Goal: Task Accomplishment & Management: Use online tool/utility

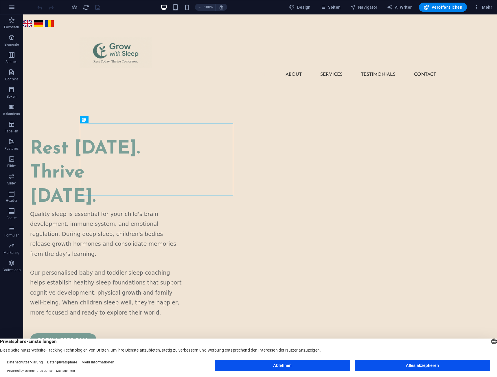
click at [400, 366] on button "Alles akzeptieren" at bounding box center [422, 366] width 135 height 12
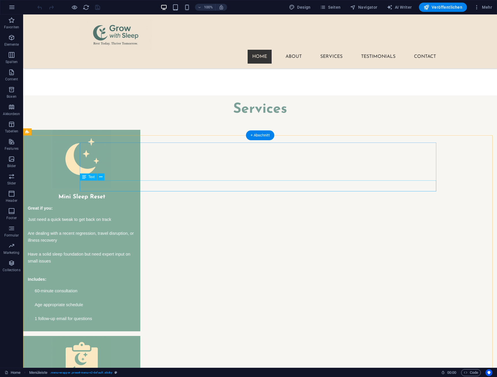
scroll to position [1176, 0]
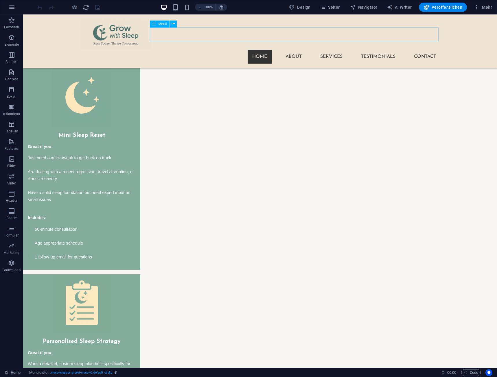
click at [323, 50] on nav "Home About Services Testimonials Contact" at bounding box center [260, 57] width 361 height 14
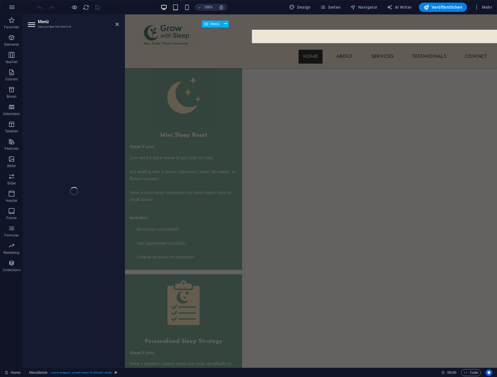
scroll to position [1174, 0]
select select
select select "1"
select select
select select "2"
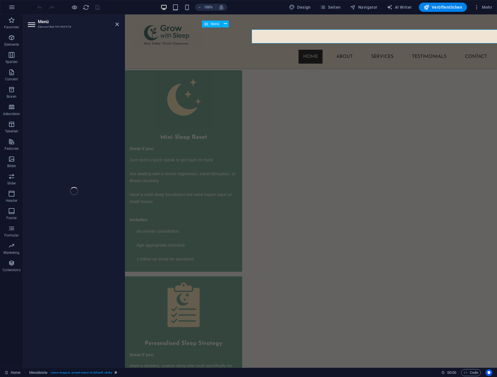
select select
select select "3"
select select
select select "4"
select select
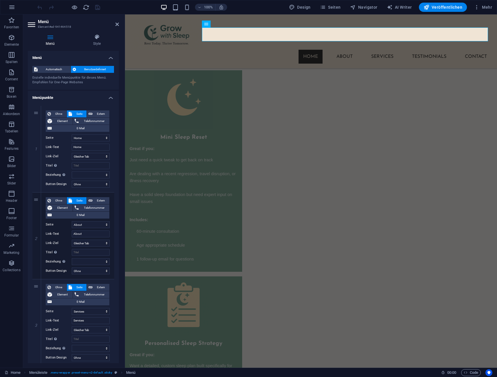
click at [115, 25] on header "Menü Element #ed-941464518" at bounding box center [73, 21] width 91 height 15
click at [118, 24] on icon at bounding box center [116, 24] width 3 height 5
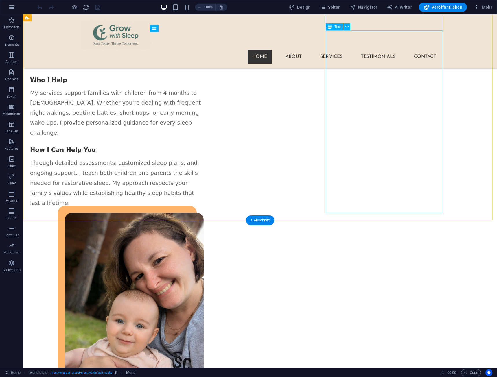
scroll to position [655, 0]
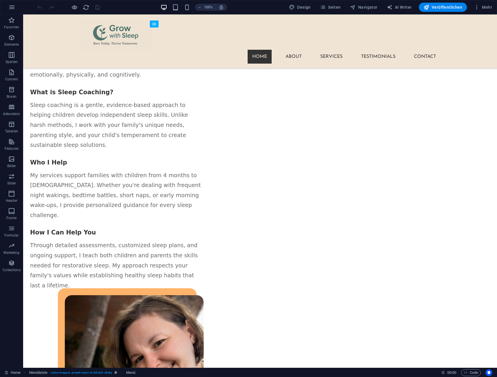
click at [327, 2] on div "100% Design Seiten Navigator AI Writer Veröffentlichen Mehr" at bounding box center [248, 7] width 496 height 14
click at [326, 6] on icon "button" at bounding box center [323, 7] width 6 height 6
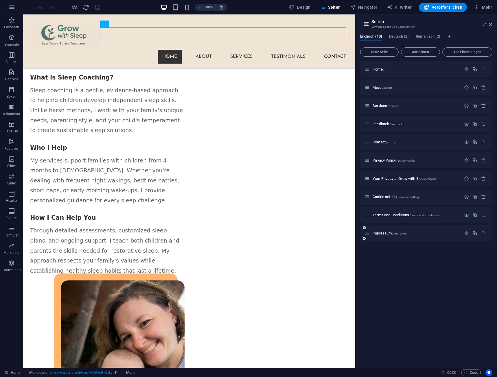
click at [393, 237] on div "Impressum /impressum" at bounding box center [426, 233] width 132 height 16
click at [389, 233] on span "Impressum /impressum" at bounding box center [391, 233] width 36 height 4
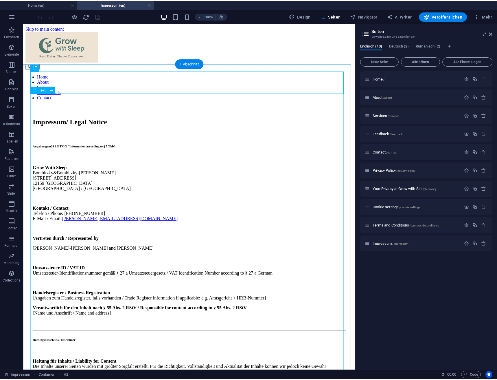
scroll to position [0, 0]
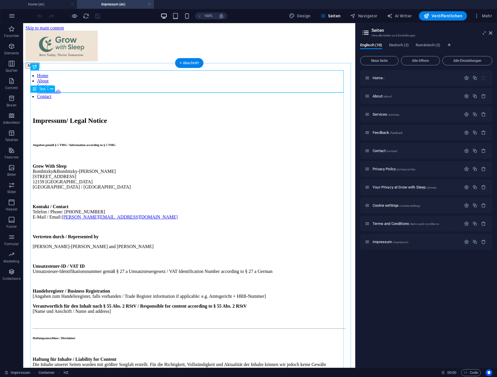
click at [66, 143] on div "Angaben gemäß § 5 TMG / Information according to § 5 TMG Grow With Sleep Bombit…" at bounding box center [189, 301] width 313 height 316
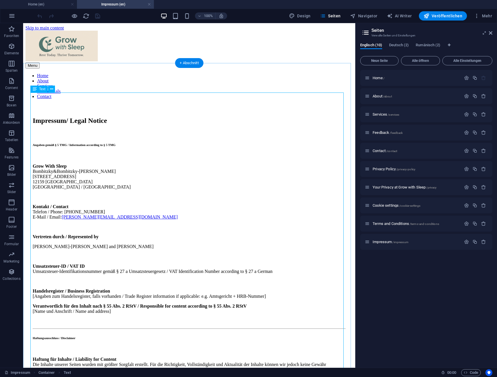
click at [59, 143] on div "Angaben gemäß § 5 TMG / Information according to § 5 TMG Grow With Sleep Bombit…" at bounding box center [189, 301] width 313 height 316
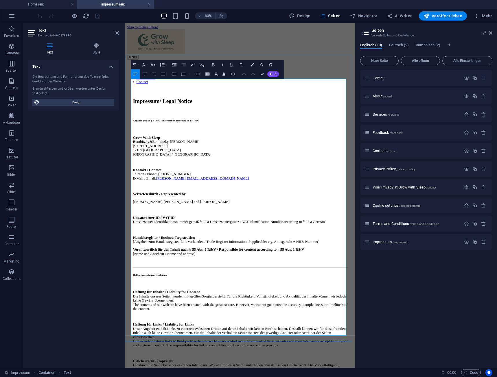
click at [177, 164] on p "Grow With Sleep Bombitzky&Bombitzky-Ioan [STREET_ADDRESS]" at bounding box center [269, 177] width 269 height 26
click at [153, 164] on p "Grow With Sleep Bombitzky&Bombitzky-Ioan [STREET_ADDRESS]" at bounding box center [269, 177] width 269 height 26
click at [158, 164] on p "Grow With Sleep Bombitzky &Bombitzky-Ioan [STREET_ADDRESS]" at bounding box center [269, 177] width 269 height 26
click at [211, 164] on p "Grow With Sleep Bombitzky & Bombitzky-Ioan [STREET_ADDRESS]" at bounding box center [269, 177] width 269 height 26
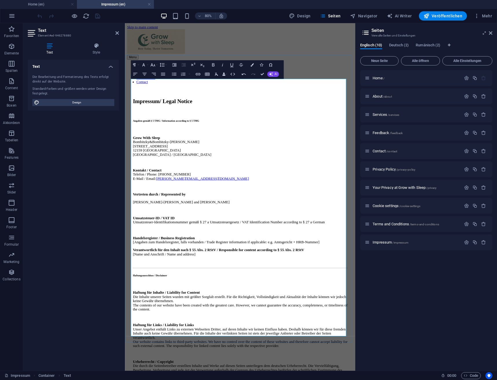
click at [166, 204] on strong "Kontakt / Contact" at bounding box center [153, 206] width 36 height 5
drag, startPoint x: 202, startPoint y: 159, endPoint x: 133, endPoint y: 157, distance: 68.9
click at [135, 204] on p "Kontakt / Contact Telefon / Phone: [PHONE_NUMBER] E-Mail / Email: [PERSON_NAME]…" at bounding box center [269, 212] width 269 height 16
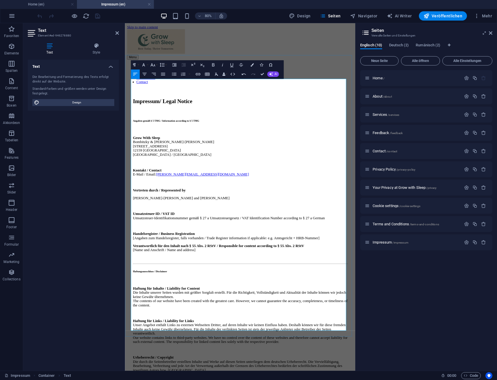
click at [234, 204] on p "Kontakt / Contact E-Mail / Email: [PERSON_NAME][EMAIL_ADDRESS][DOMAIN_NAME]" at bounding box center [269, 209] width 269 height 10
click at [192, 209] on link "[PERSON_NAME][EMAIL_ADDRESS][DOMAIN_NAME]" at bounding box center [221, 211] width 116 height 5
click at [211, 164] on p "Grow With Sleep [PERSON_NAME] & Bombitzky-[PERSON_NAME] [STREET_ADDRESS]" at bounding box center [269, 177] width 269 height 26
click at [236, 204] on p "Kontakt / Contact E-Mail / Email: [PERSON_NAME][EMAIL_ADDRESS][DOMAIN_NAME]" at bounding box center [269, 209] width 269 height 10
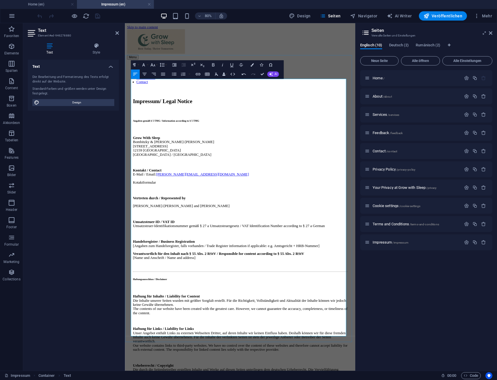
click at [137, 219] on p "Kotaktformular" at bounding box center [269, 221] width 269 height 5
click at [237, 229] on p at bounding box center [269, 231] width 269 height 5
click at [150, 219] on p "Kontaktformular" at bounding box center [269, 221] width 269 height 5
drag, startPoint x: 150, startPoint y: 167, endPoint x: 213, endPoint y: 150, distance: 65.9
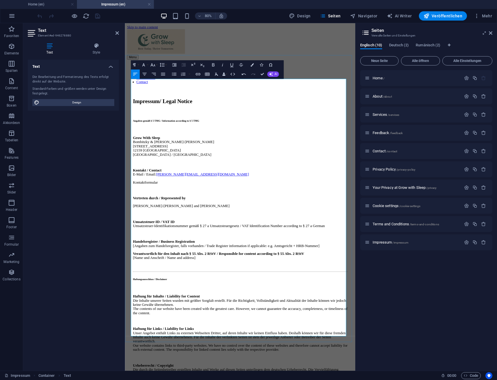
click at [213, 204] on p "Kontakt / Contact E-Mail / Email: [PERSON_NAME][EMAIL_ADDRESS][DOMAIN_NAME]" at bounding box center [269, 209] width 269 height 10
click at [141, 219] on p "Kontaktformular" at bounding box center [269, 221] width 269 height 5
click at [199, 74] on icon "button" at bounding box center [197, 73] width 5 height 5
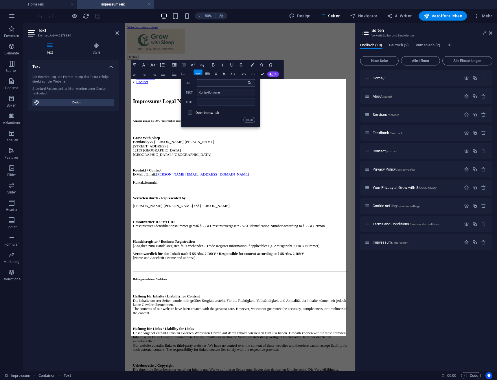
click at [219, 80] on input "URL" at bounding box center [226, 83] width 58 height 8
click at [252, 81] on button "Choose Link" at bounding box center [250, 83] width 9 height 8
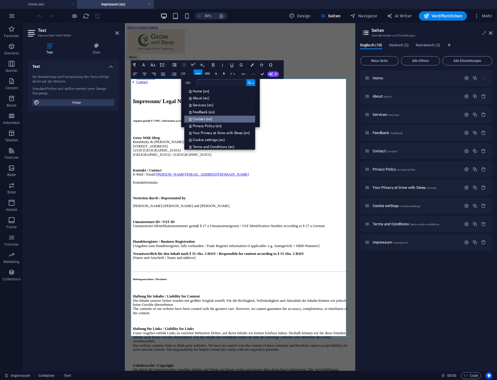
click at [210, 119] on p "Contact (en)" at bounding box center [201, 118] width 24 height 7
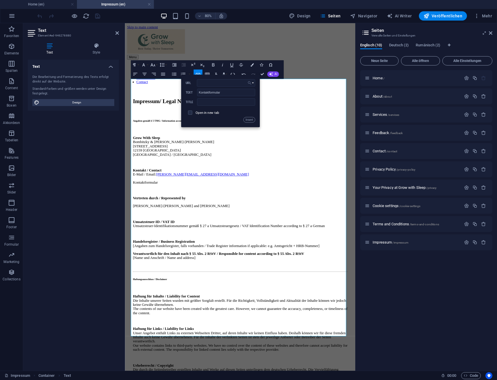
click at [250, 82] on icon "button" at bounding box center [249, 82] width 3 height 3
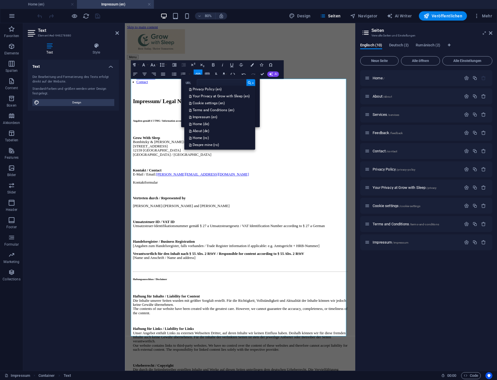
scroll to position [55, 0]
click at [205, 116] on p "Home (de)" at bounding box center [199, 116] width 21 height 7
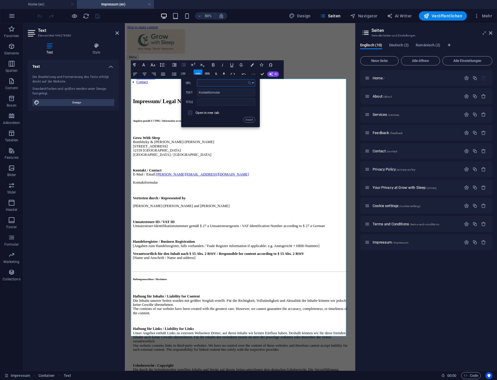
click at [251, 82] on icon "button" at bounding box center [249, 82] width 5 height 5
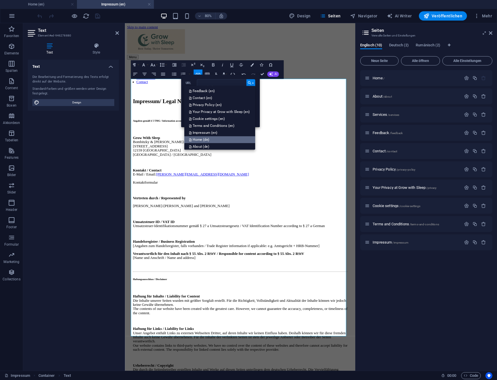
scroll to position [0, 0]
click at [209, 117] on p "Contact (en)" at bounding box center [201, 118] width 24 height 7
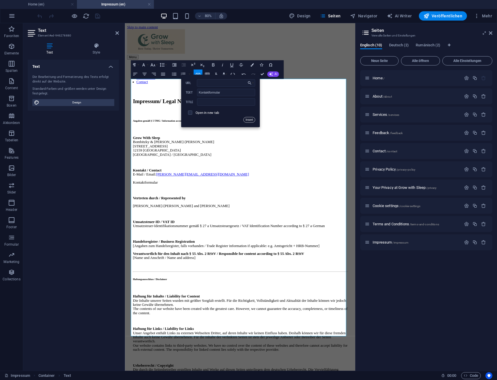
click at [249, 120] on button "Insert" at bounding box center [249, 119] width 12 height 5
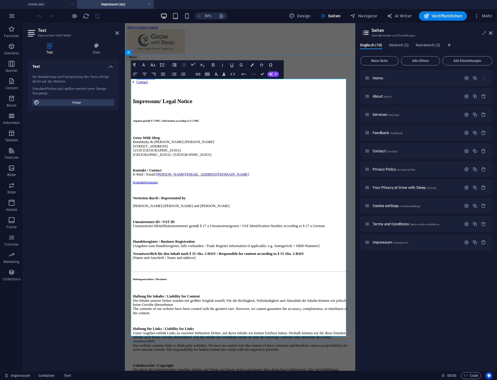
click at [217, 229] on p at bounding box center [269, 231] width 269 height 5
click at [160, 219] on link "Kontaktformular" at bounding box center [150, 221] width 31 height 5
click at [220, 219] on p "Kontaktformular" at bounding box center [269, 221] width 269 height 5
click at [226, 204] on p "Kontakt / Contact E-Mail / Email: [PERSON_NAME][EMAIL_ADDRESS][DOMAIN_NAME]" at bounding box center [269, 209] width 269 height 10
